Goal: Book appointment/travel/reservation

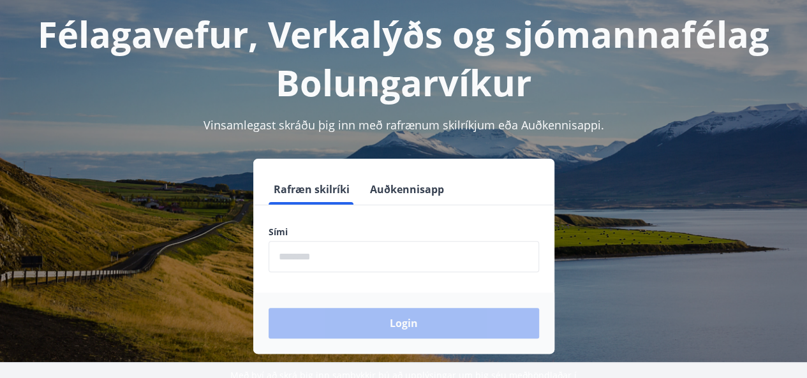
scroll to position [71, 0]
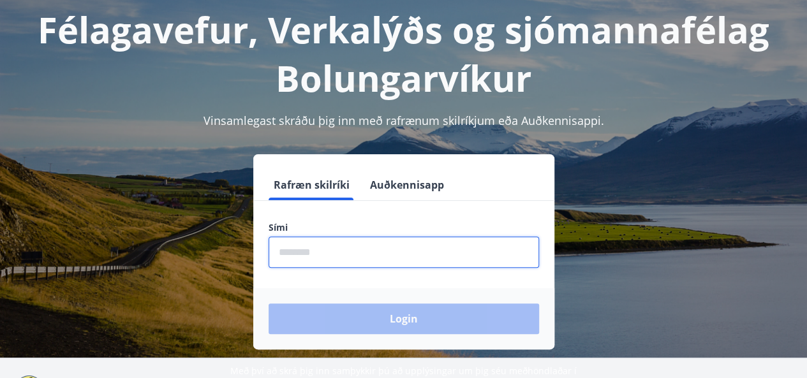
click at [356, 260] on input "phone" at bounding box center [404, 252] width 271 height 31
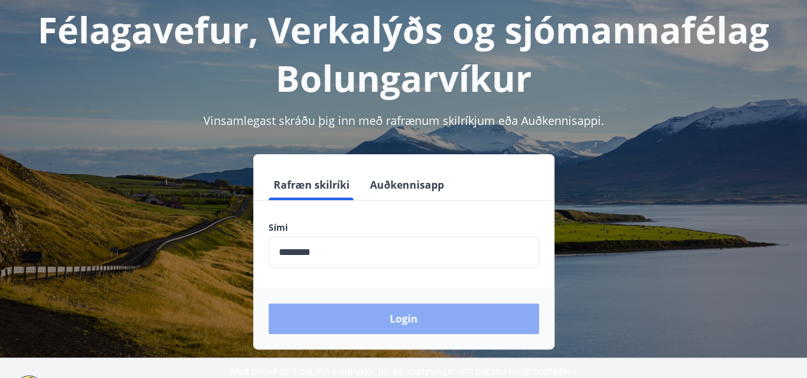
click at [369, 326] on button "Login" at bounding box center [404, 319] width 271 height 31
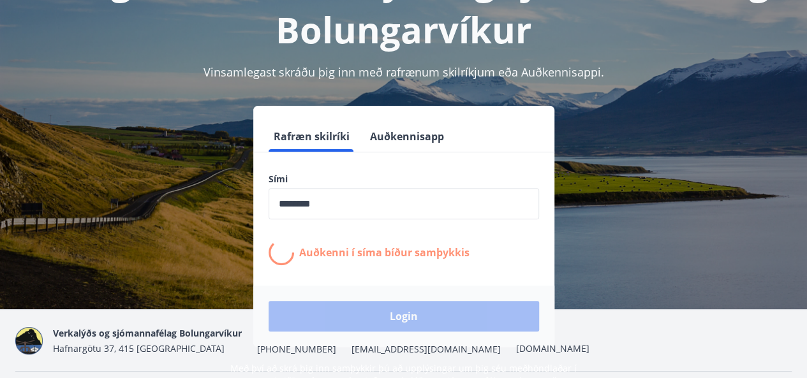
scroll to position [156, 0]
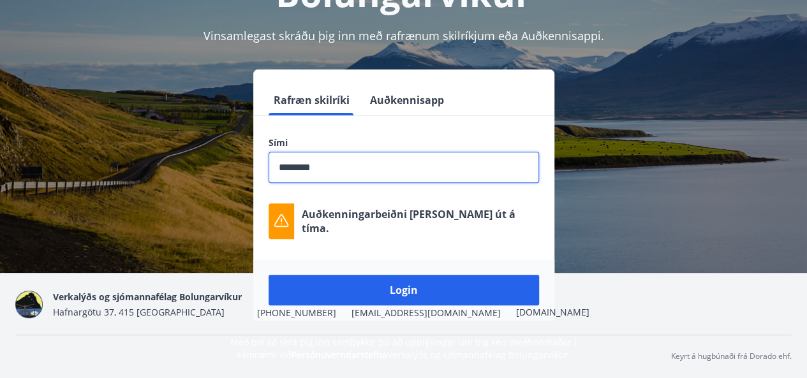
click at [355, 177] on input "phone" at bounding box center [404, 167] width 271 height 31
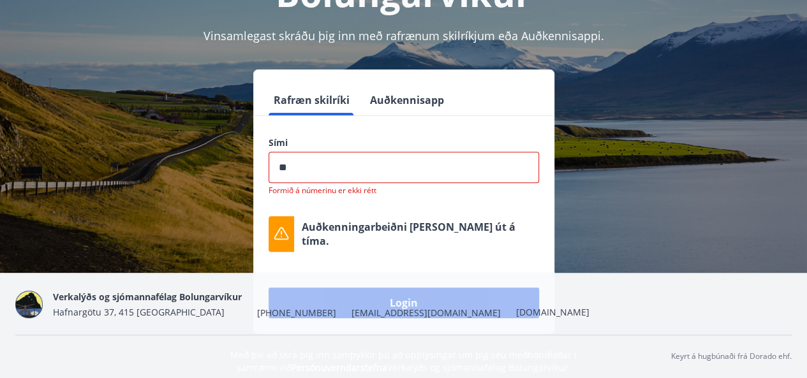
type input "*"
type input "********"
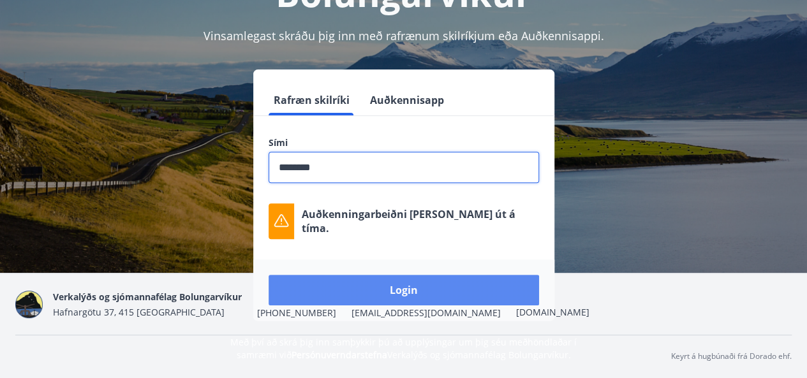
click at [411, 286] on button "Login" at bounding box center [404, 290] width 271 height 31
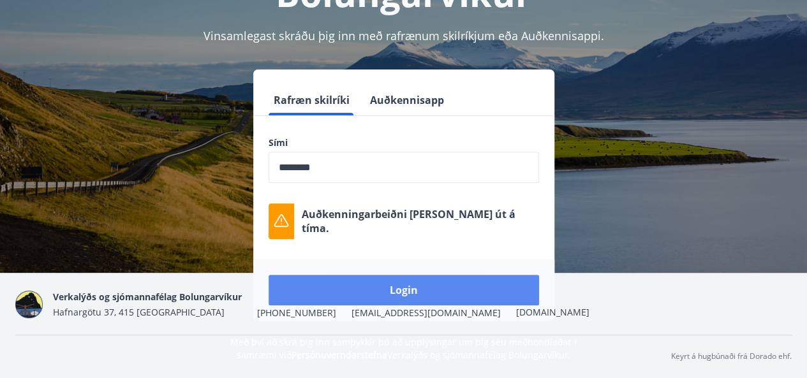
click at [385, 286] on button "Login" at bounding box center [404, 290] width 271 height 31
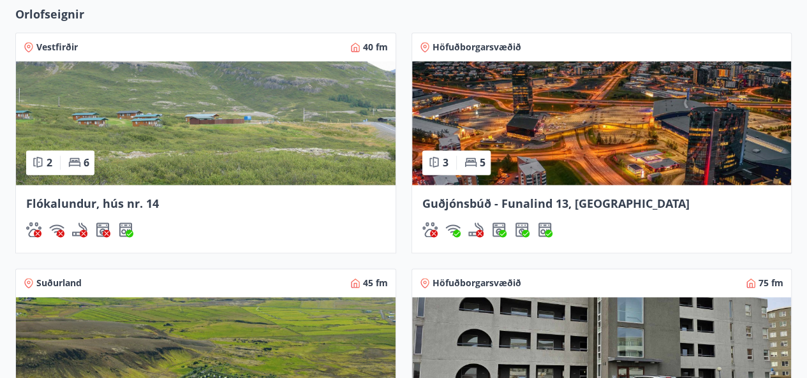
scroll to position [827, 0]
click at [559, 165] on img at bounding box center [602, 123] width 380 height 124
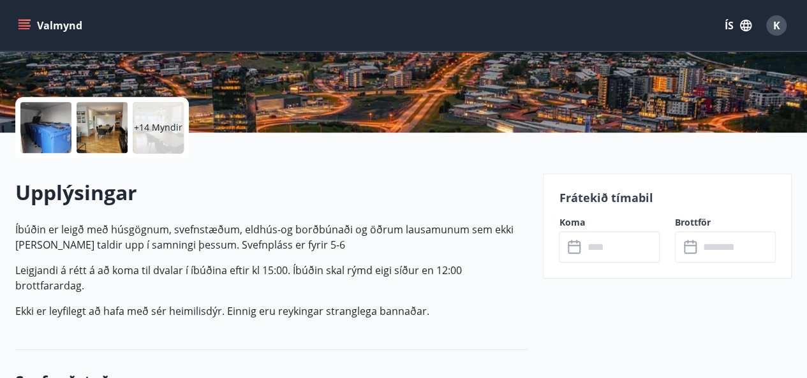
scroll to position [256, 0]
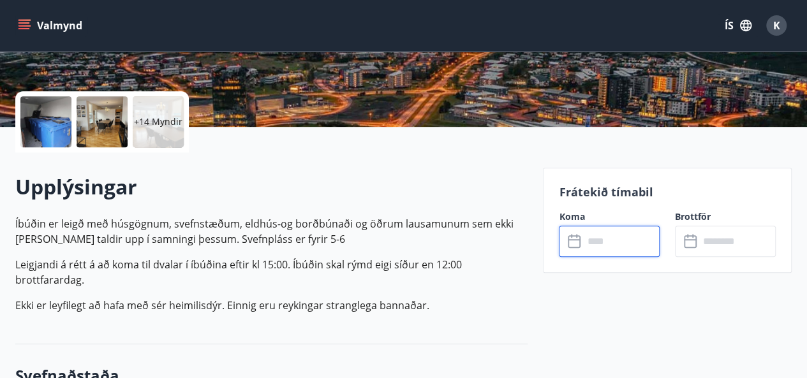
click at [605, 253] on input "text" at bounding box center [621, 241] width 77 height 31
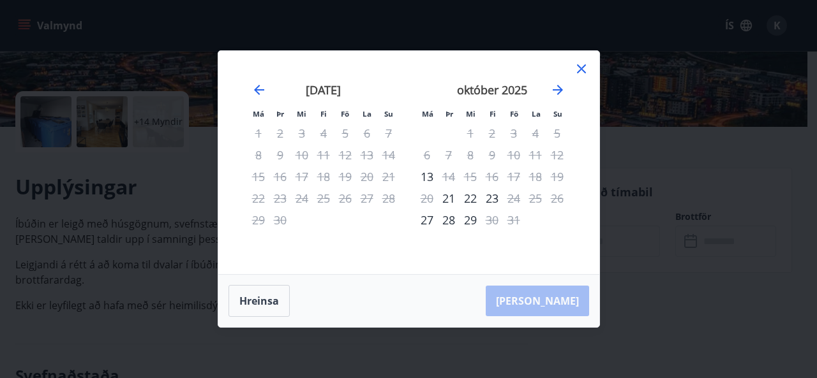
click at [581, 70] on icon at bounding box center [581, 68] width 15 height 15
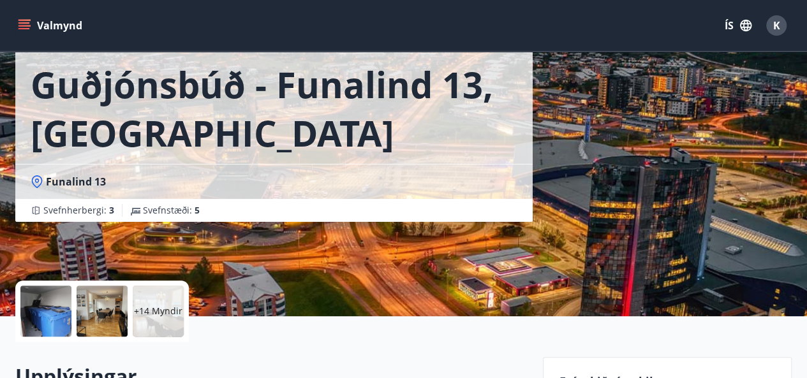
scroll to position [0, 0]
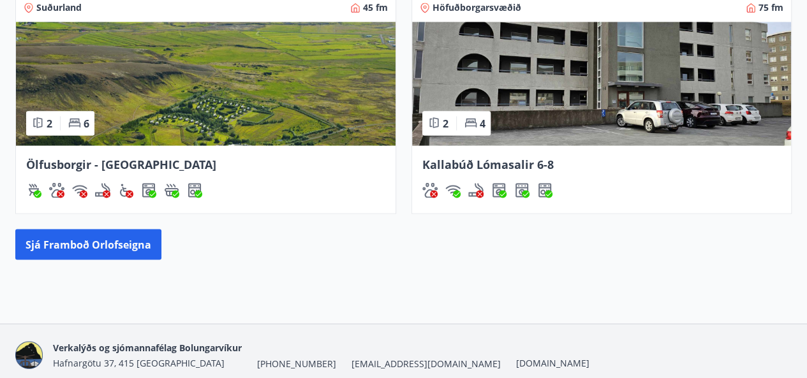
scroll to position [1105, 0]
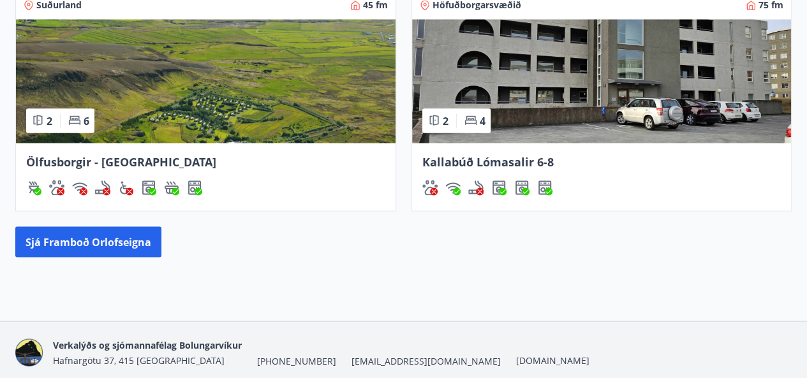
click at [599, 104] on img at bounding box center [602, 81] width 380 height 124
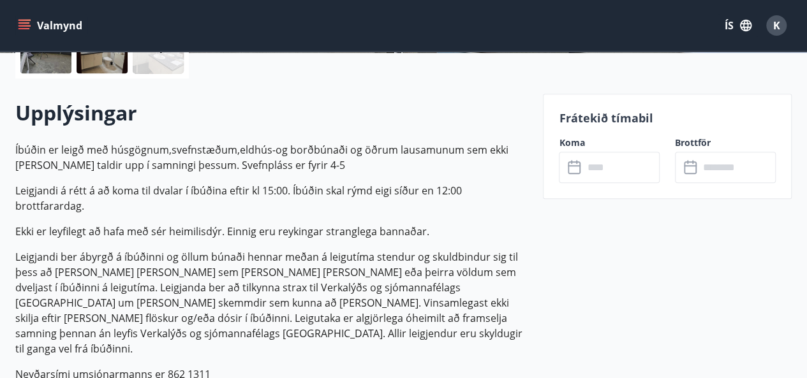
scroll to position [325, 0]
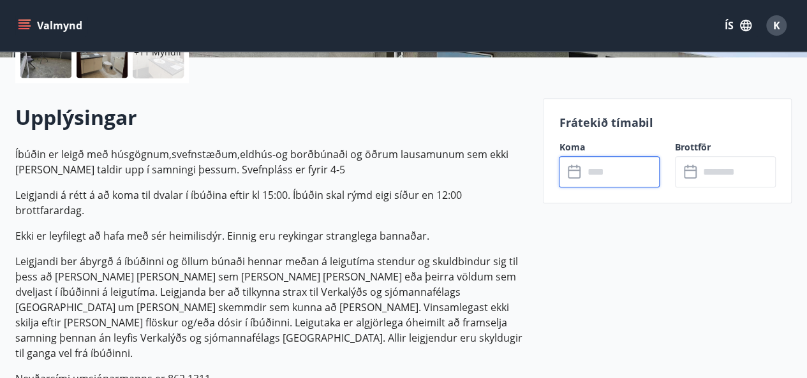
click at [599, 170] on input "text" at bounding box center [621, 171] width 77 height 31
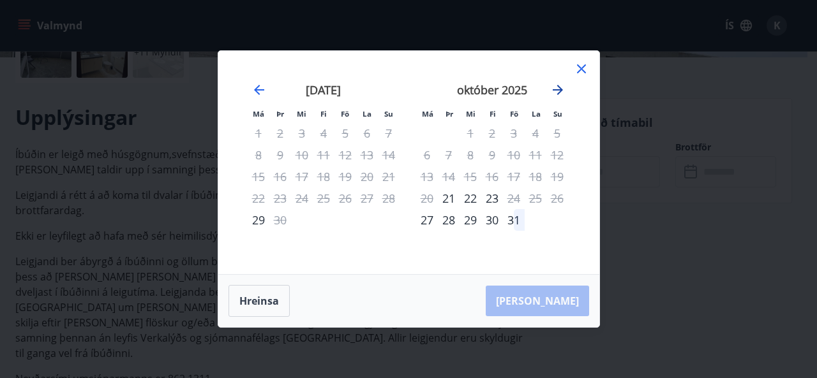
click at [560, 91] on icon "Move forward to switch to the next month." at bounding box center [557, 89] width 15 height 15
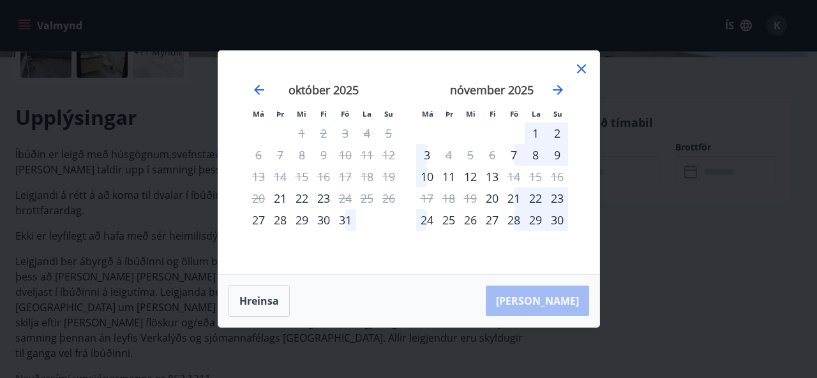
click at [583, 63] on icon at bounding box center [581, 68] width 15 height 15
